Goal: Find specific fact: Find specific fact

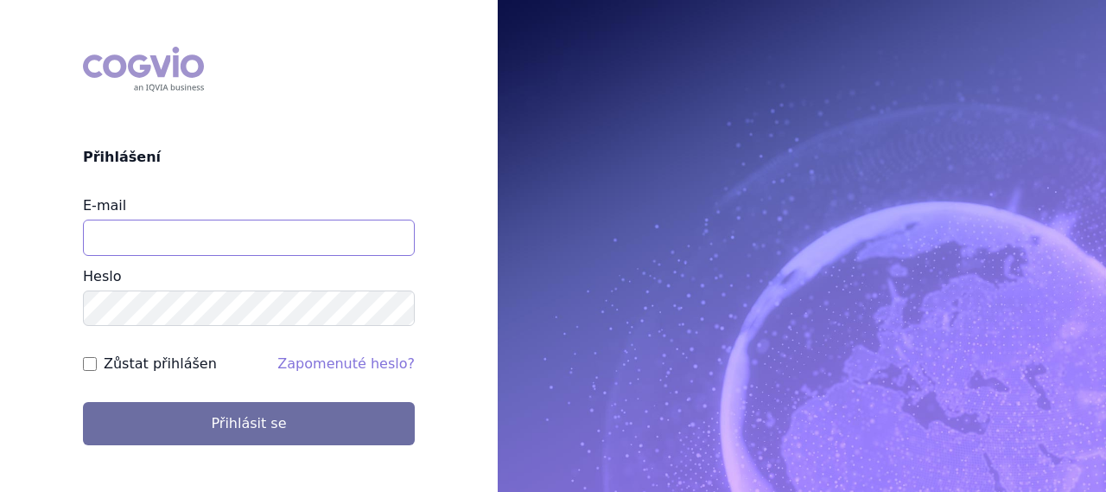
click at [144, 243] on input "E-mail" at bounding box center [249, 237] width 332 height 36
type input "[PERSON_NAME][EMAIL_ADDRESS][PERSON_NAME][DOMAIN_NAME]"
click at [83, 402] on button "Přihlásit se" at bounding box center [249, 423] width 332 height 43
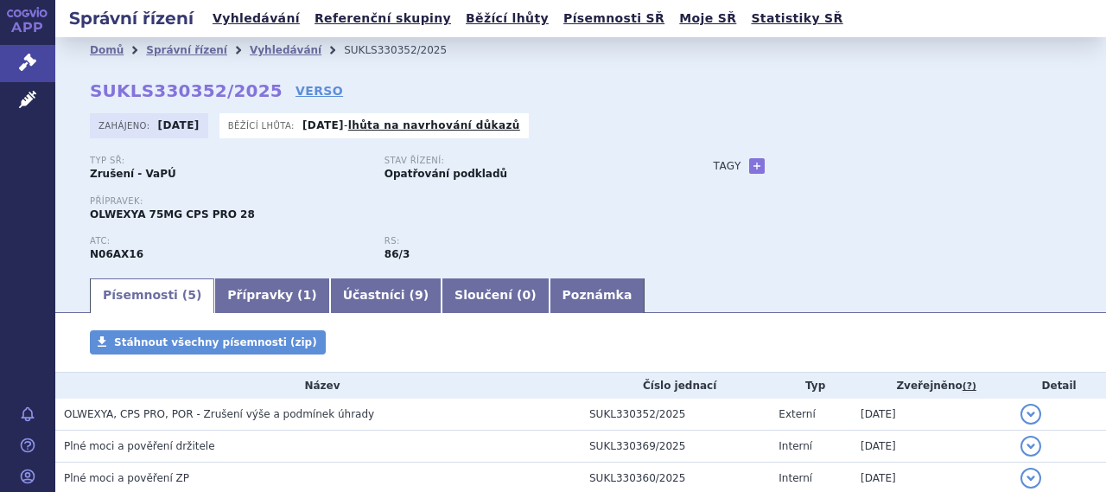
drag, startPoint x: 891, startPoint y: 154, endPoint x: 881, endPoint y: 158, distance: 10.4
click at [891, 154] on div "Domů Správní řízení Vyhledávání SUKLS330352/2025 SUKLS330352/2025 VERSO Zahájen…" at bounding box center [580, 169] width 1051 height 213
click at [270, 284] on link "Přípravky ( 1 )" at bounding box center [271, 295] width 115 height 35
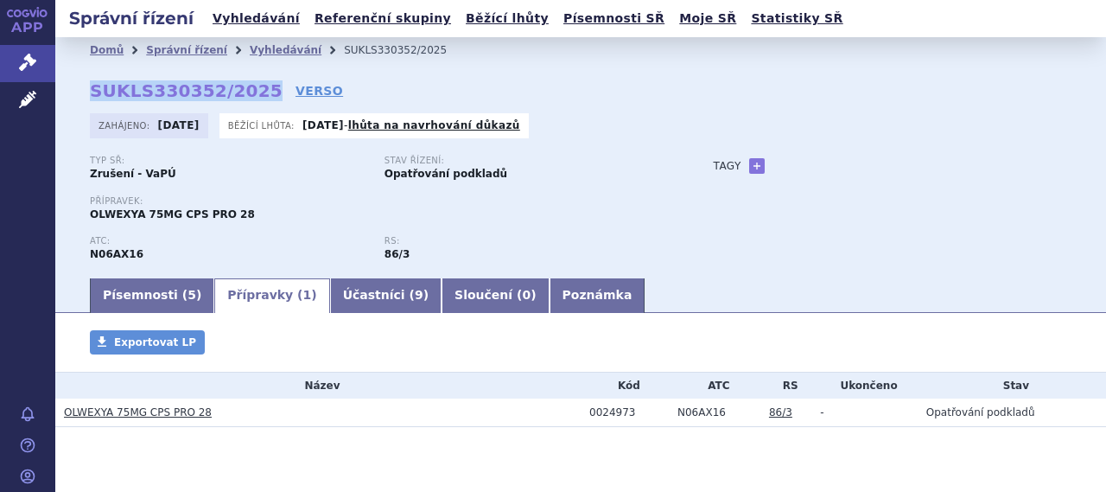
drag, startPoint x: 92, startPoint y: 90, endPoint x: 249, endPoint y: 101, distance: 157.6
click at [249, 101] on strong "SUKLS330352/2025" at bounding box center [186, 90] width 193 height 21
copy strong "SUKLS330352/2025"
